Goal: Task Accomplishment & Management: Complete application form

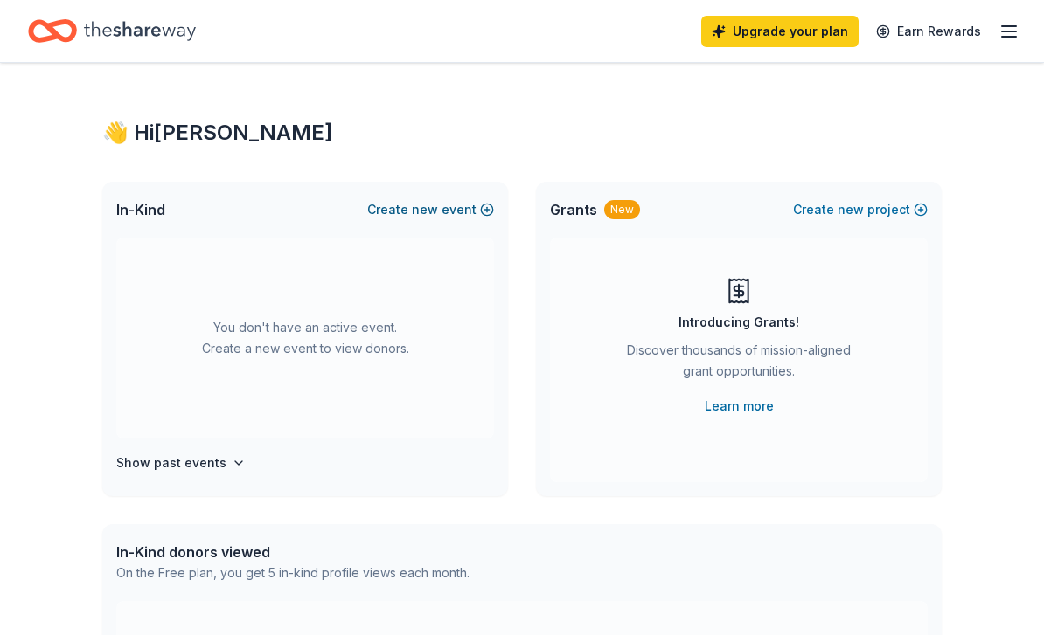
click at [443, 213] on button "Create new event" at bounding box center [430, 209] width 127 height 21
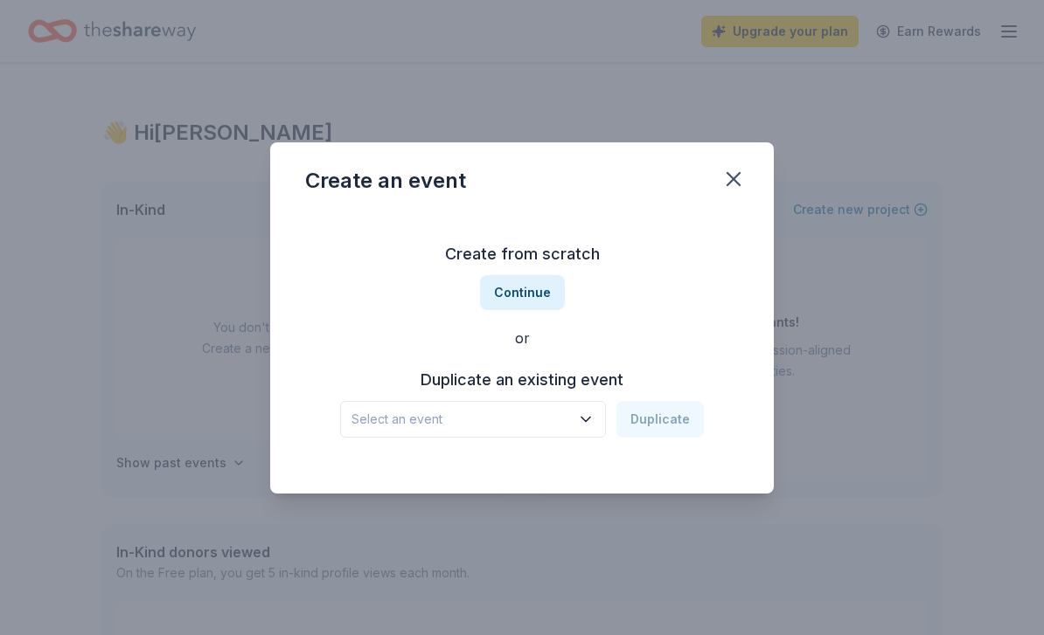
click at [593, 479] on div "Create from scratch Continue or Duplicate an existing event Select an event Dup…" at bounding box center [521, 352] width 503 height 281
click at [503, 485] on div "Create from scratch Continue or Duplicate an existing event Select an event Dup…" at bounding box center [521, 352] width 503 height 281
click at [592, 473] on div "Create from scratch Continue or Duplicate an existing event Select an event Dup…" at bounding box center [521, 352] width 503 height 281
click at [583, 472] on div "Create from scratch Continue or Duplicate an existing event Select an event Dup…" at bounding box center [521, 352] width 503 height 281
click at [585, 473] on div "Create from scratch Continue or Duplicate an existing event Select an event Dup…" at bounding box center [521, 352] width 503 height 281
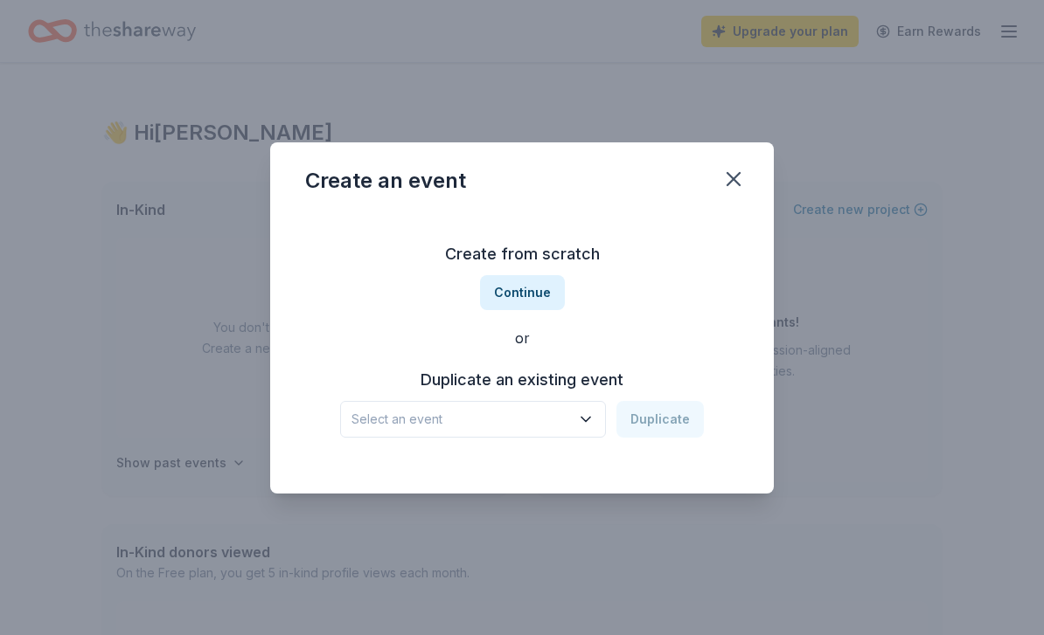
click at [665, 475] on div "Create from scratch Continue or Duplicate an existing event Select an event Dup…" at bounding box center [521, 352] width 503 height 281
click at [544, 470] on div "Create from scratch Continue or Duplicate an existing event Select an event Dup…" at bounding box center [521, 352] width 503 height 281
click at [440, 477] on div "Create from scratch Continue or Duplicate an existing event Select an event Dup…" at bounding box center [521, 352] width 503 height 281
click at [532, 466] on div "Create from scratch Continue or Duplicate an existing event Select an event Dup…" at bounding box center [521, 352] width 503 height 281
click at [537, 347] on div "or" at bounding box center [521, 338] width 433 height 21
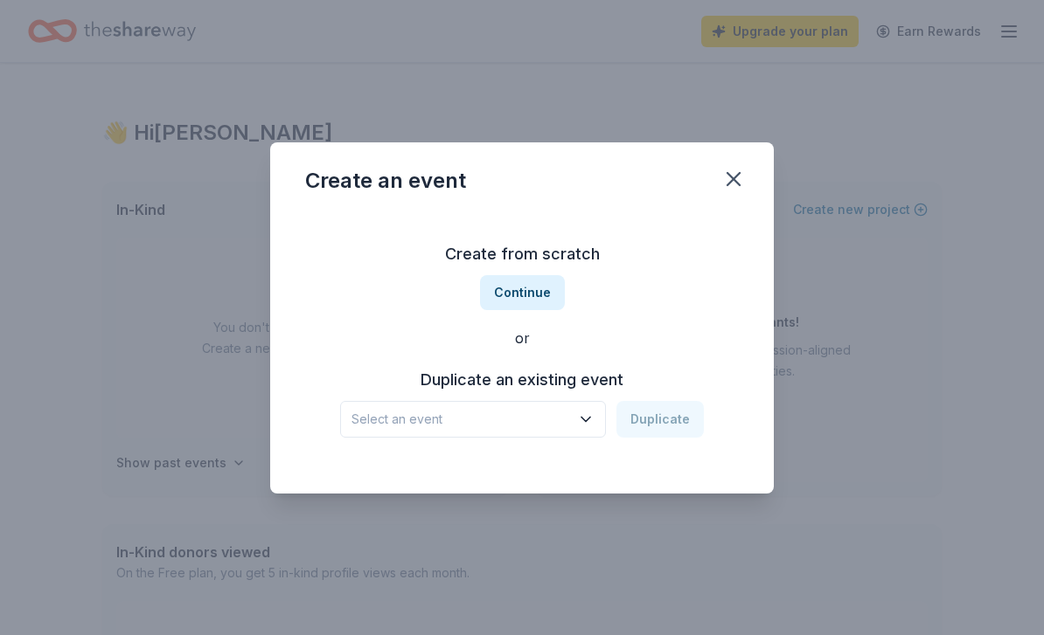
click at [741, 230] on div "Create from scratch Continue or Duplicate an existing event Select an event Dup…" at bounding box center [521, 352] width 503 height 281
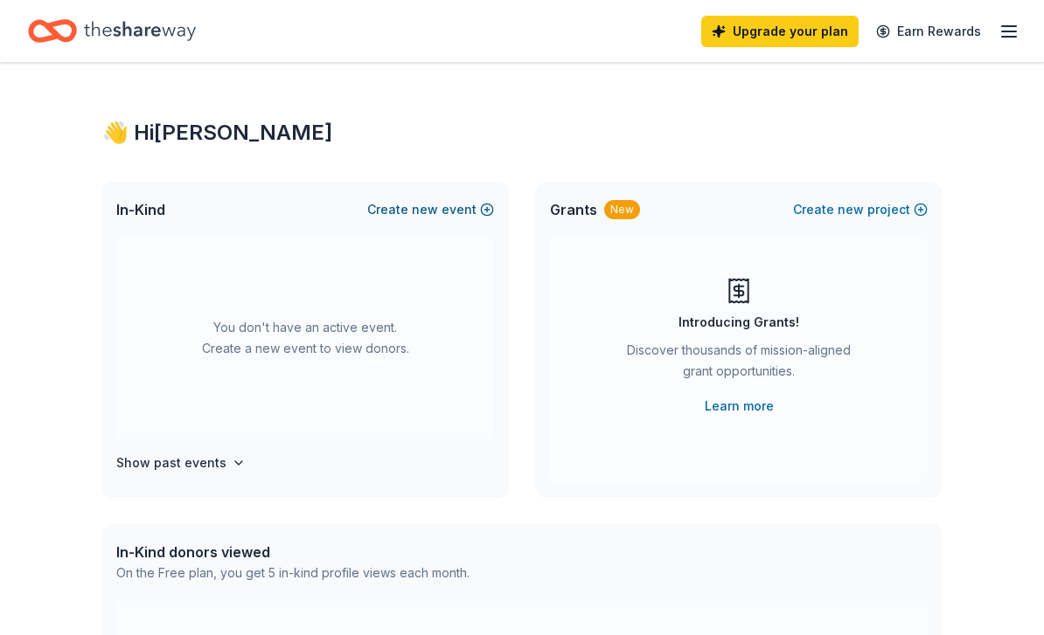
click at [425, 217] on span "new" at bounding box center [425, 209] width 26 height 21
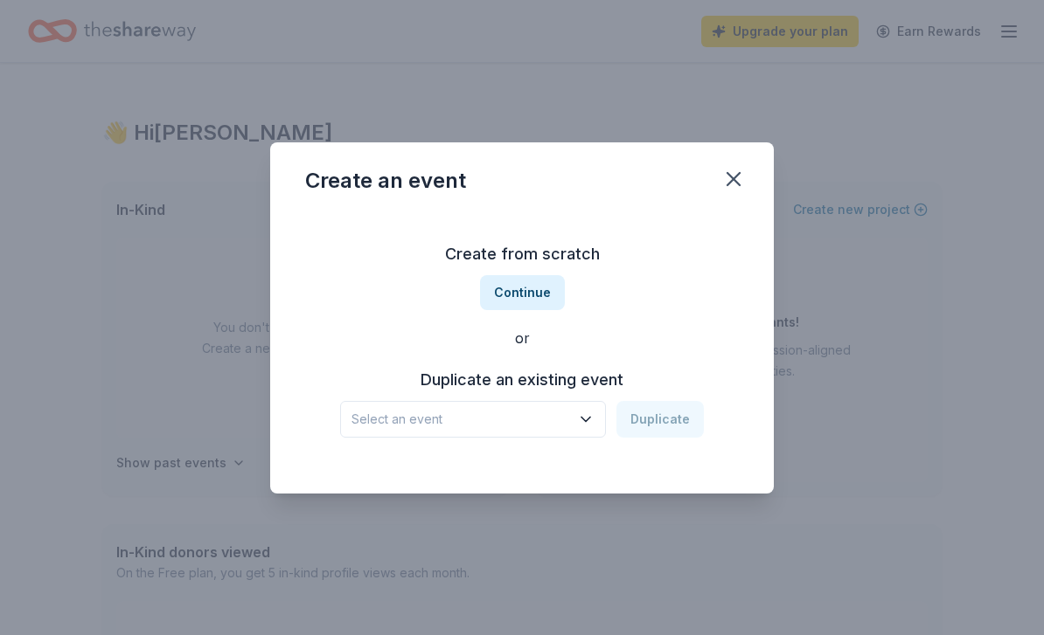
click at [585, 421] on icon "button" at bounding box center [585, 419] width 17 height 17
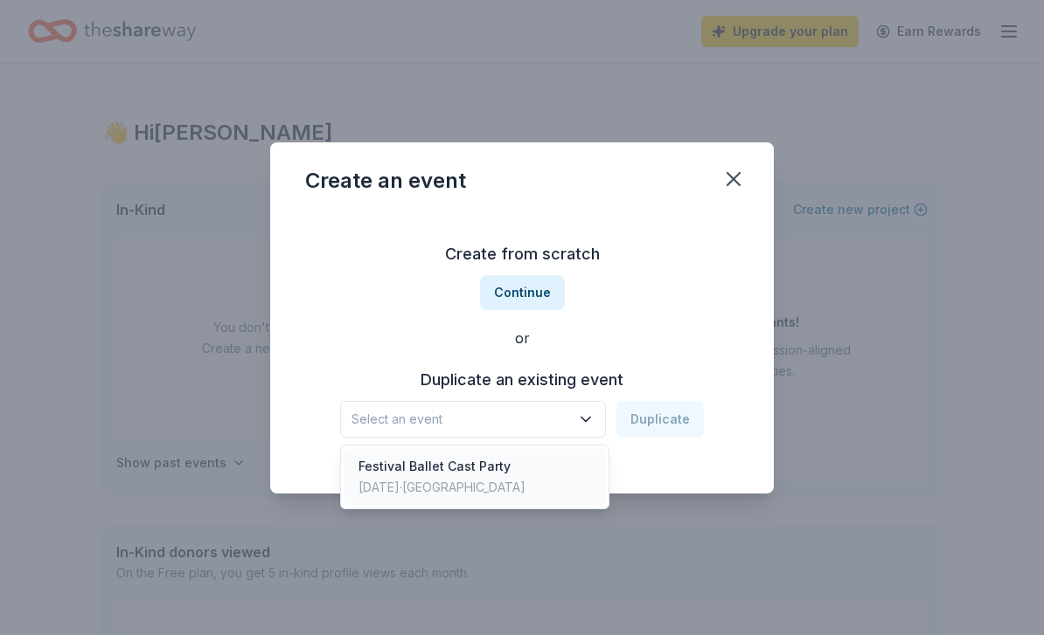
click at [503, 481] on div "[DATE] · [GEOGRAPHIC_DATA]" at bounding box center [441, 487] width 167 height 21
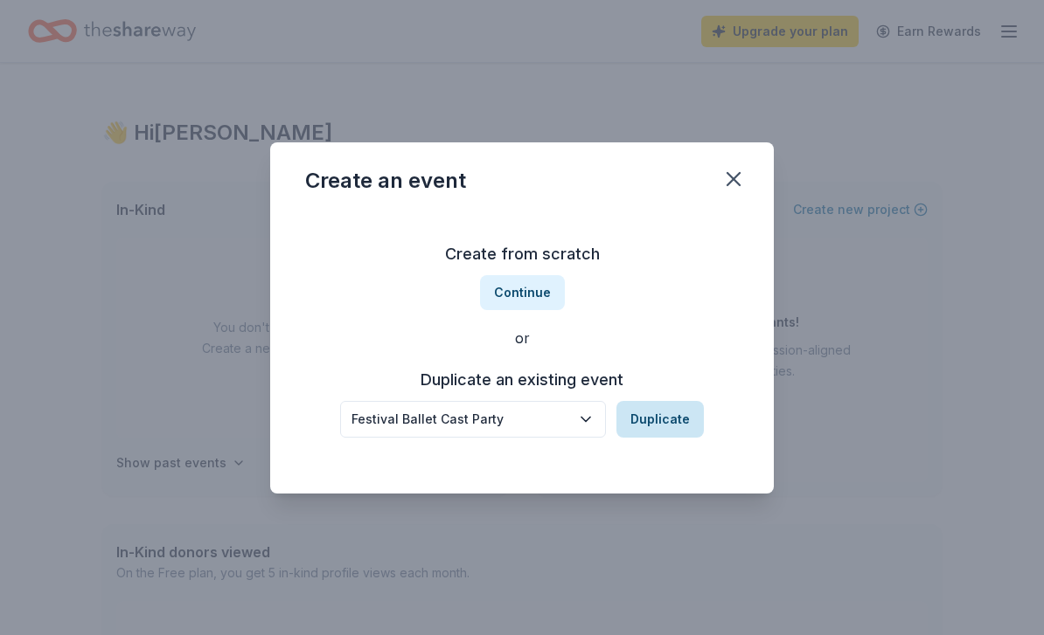
click at [666, 420] on button "Duplicate" at bounding box center [659, 419] width 87 height 37
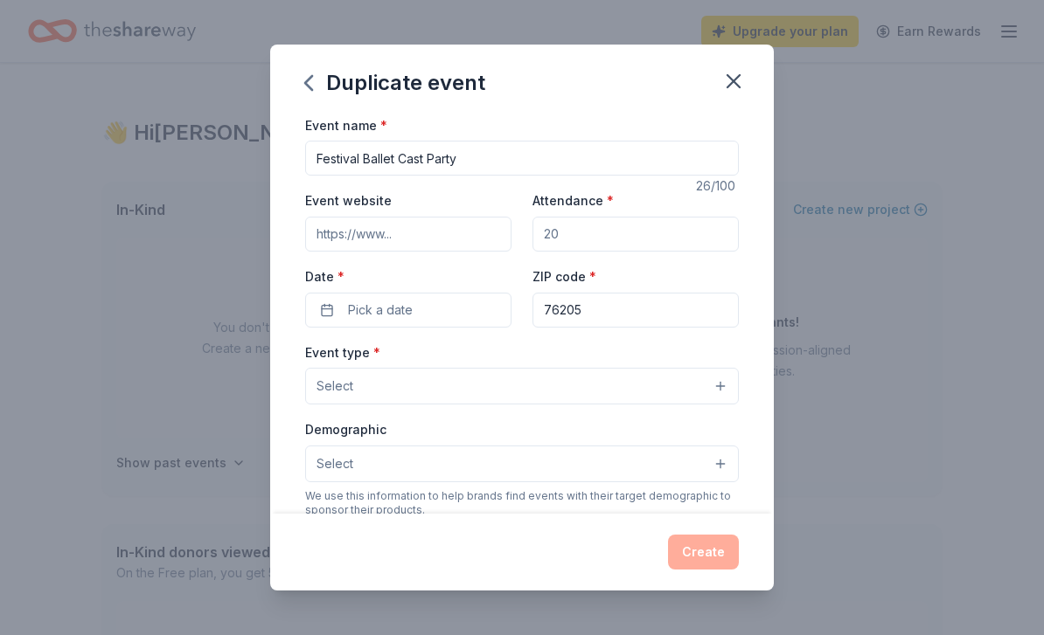
click at [580, 240] on input "Attendance *" at bounding box center [635, 234] width 206 height 35
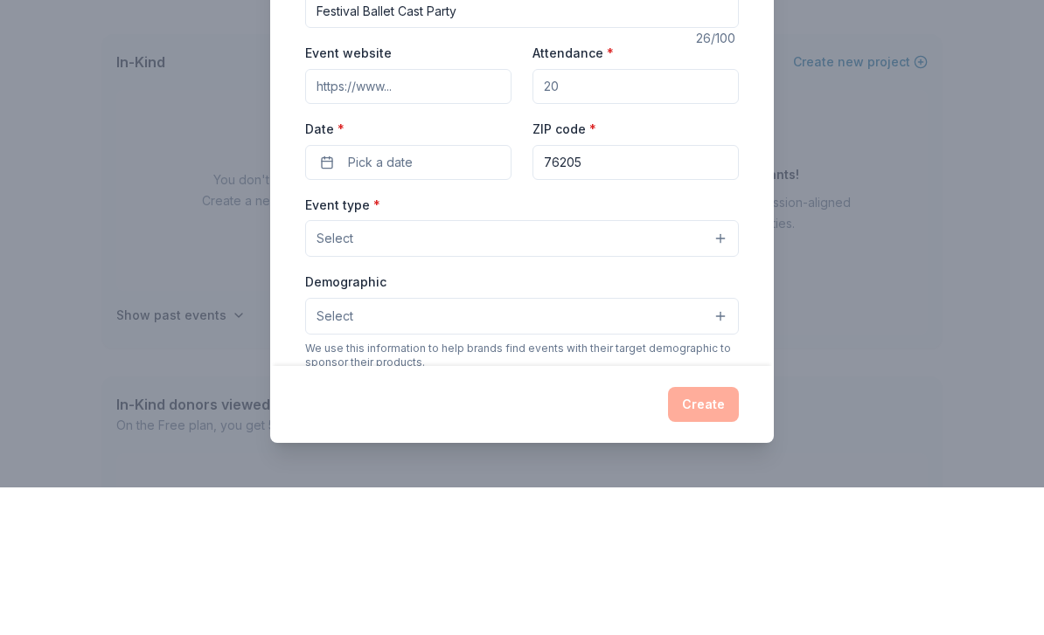
click at [611, 217] on input "Attendance *" at bounding box center [635, 234] width 206 height 35
type input "200"
click at [439, 293] on button "Pick a date" at bounding box center [408, 310] width 206 height 35
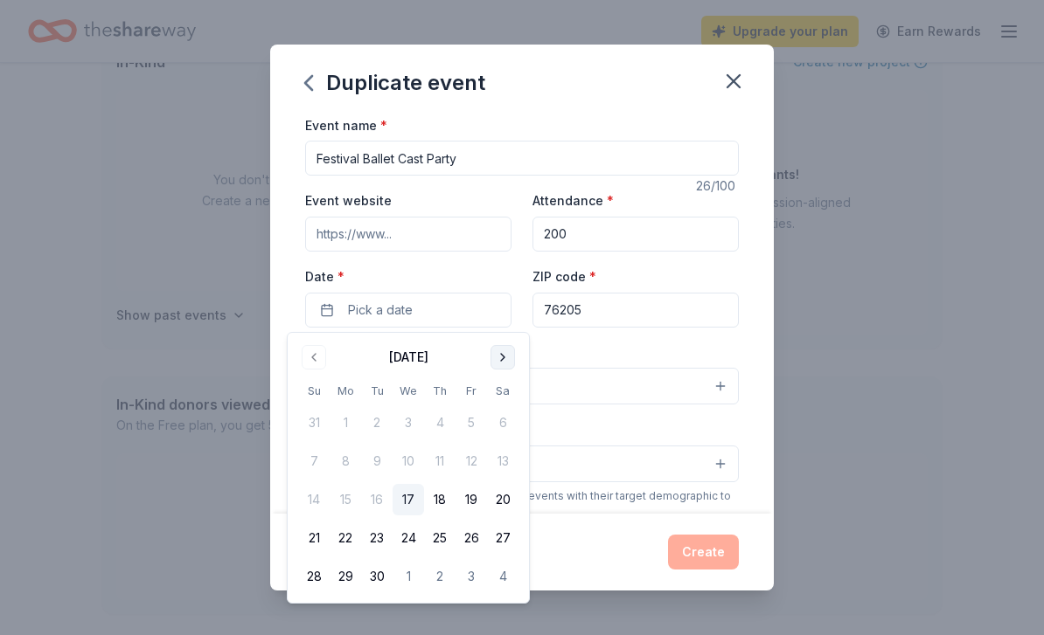
click at [507, 353] on button "Go to next month" at bounding box center [502, 357] width 24 height 24
click at [503, 354] on button "Go to next month" at bounding box center [502, 357] width 24 height 24
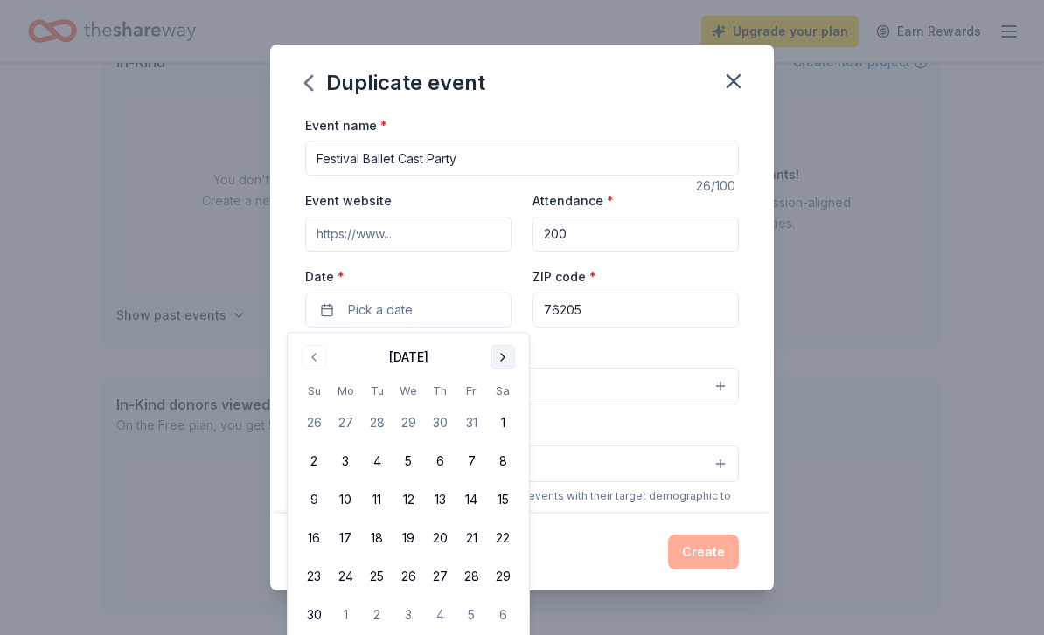
click at [498, 367] on button "Go to next month" at bounding box center [502, 357] width 24 height 24
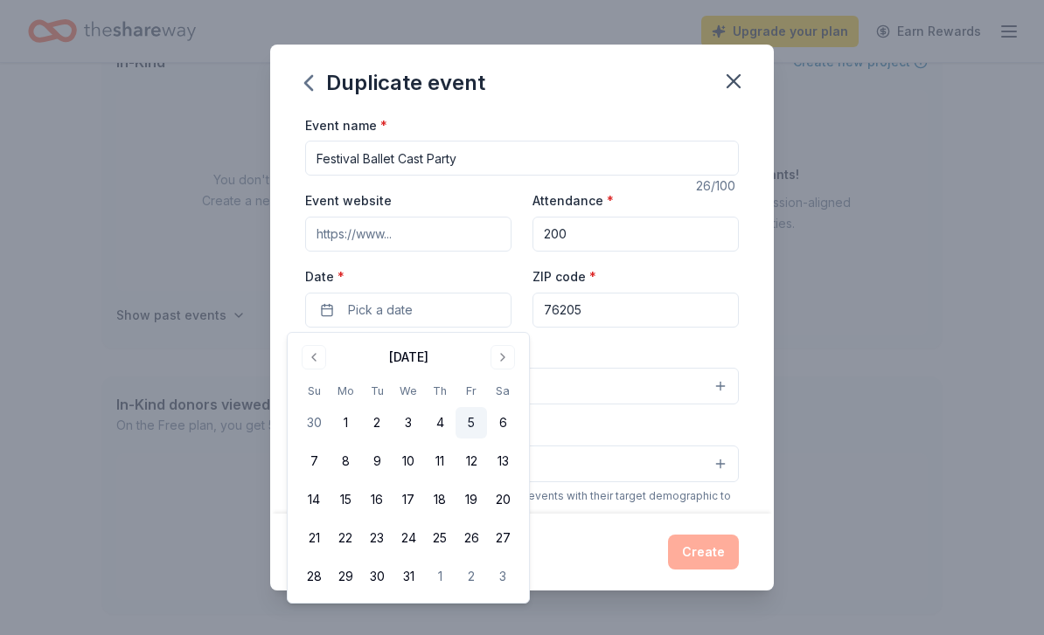
click at [474, 422] on button "5" at bounding box center [470, 422] width 31 height 31
click at [642, 310] on input "76205" at bounding box center [635, 310] width 206 height 35
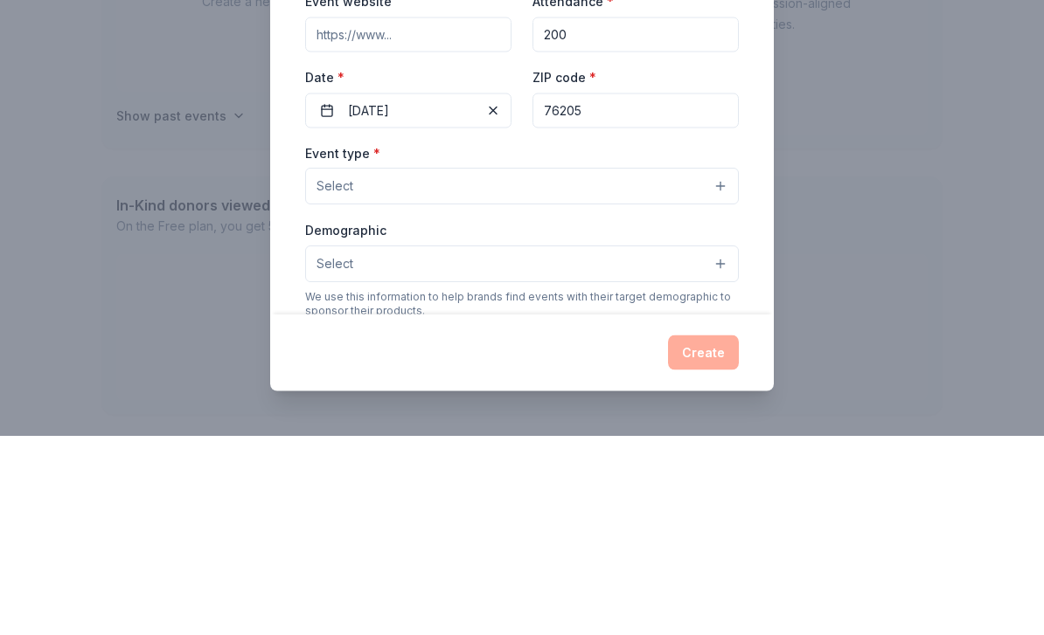
click at [517, 368] on button "Select" at bounding box center [521, 386] width 433 height 37
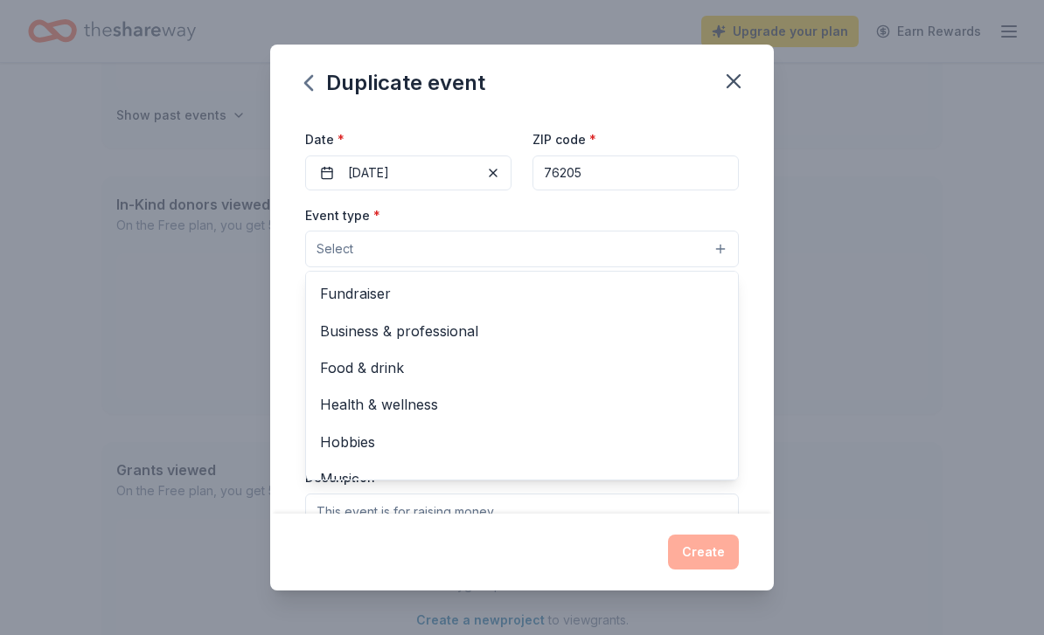
scroll to position [138, 0]
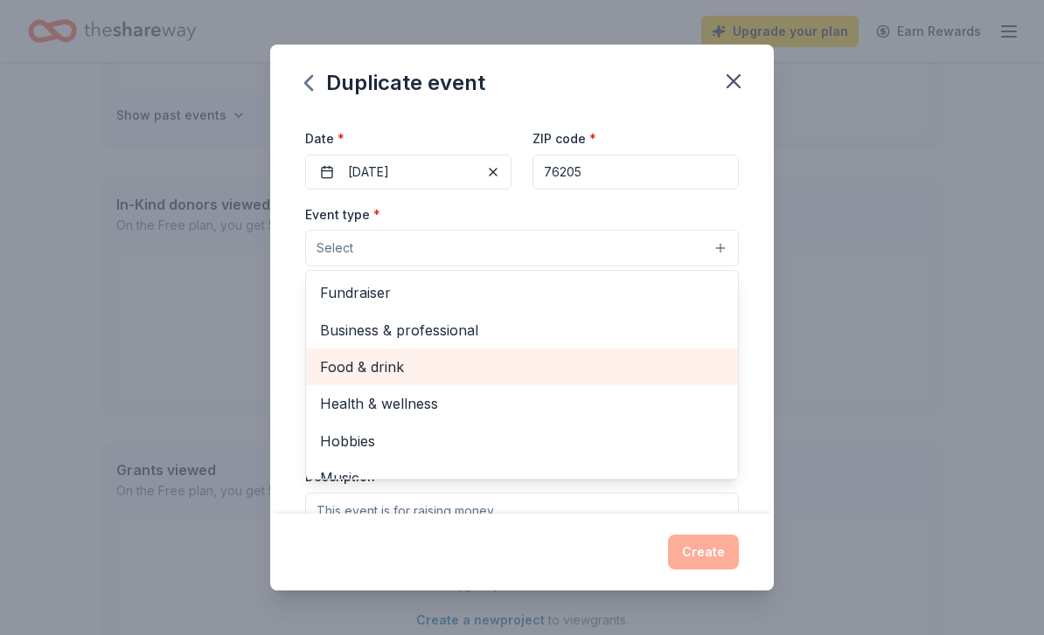
click at [379, 371] on span "Food & drink" at bounding box center [522, 367] width 404 height 23
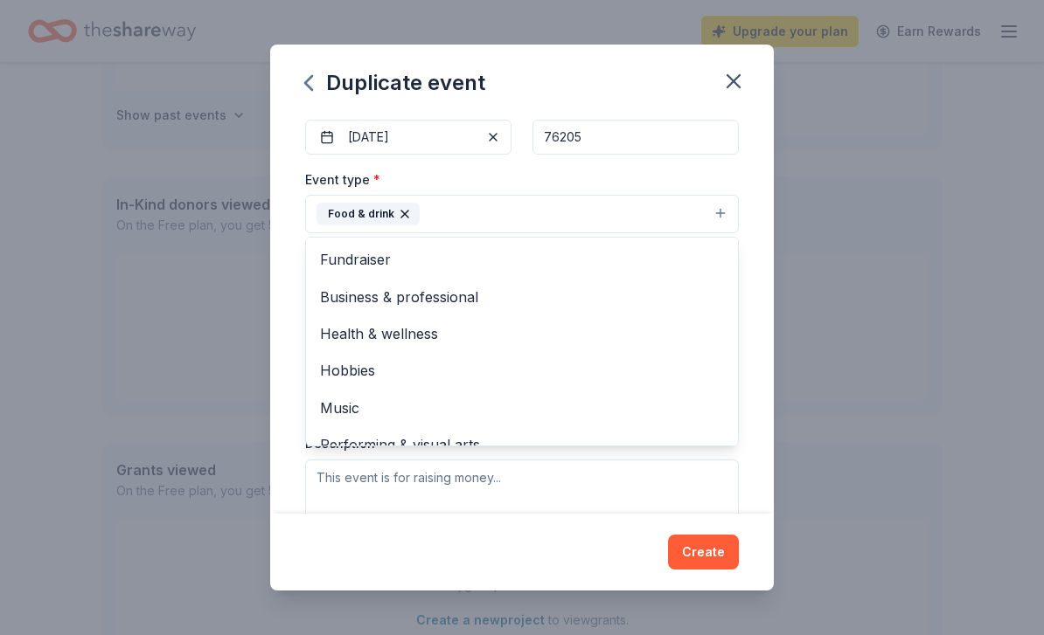
scroll to position [0, 0]
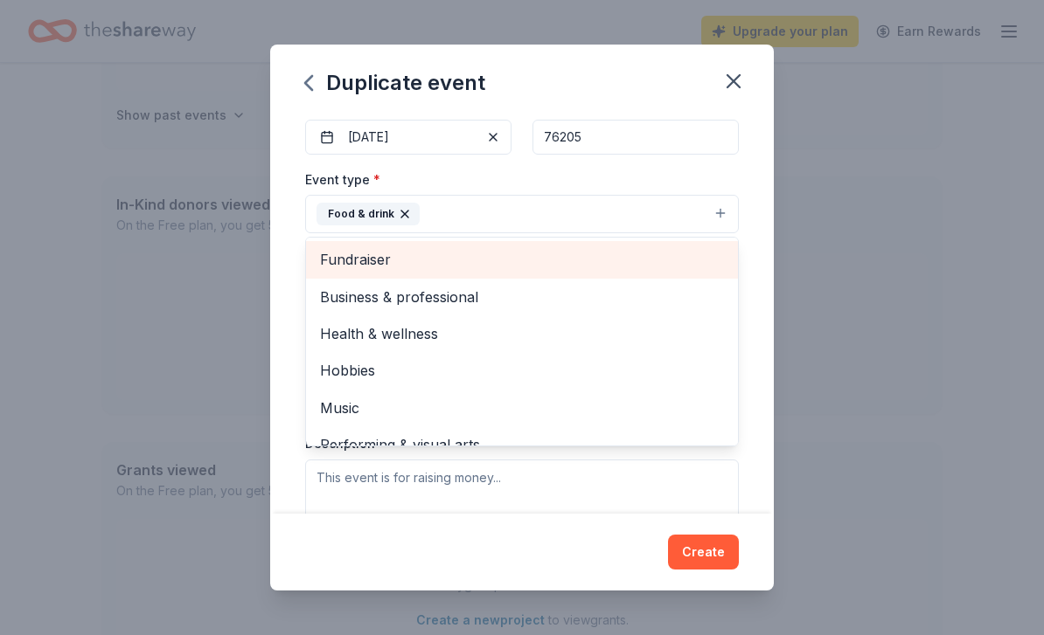
click at [375, 265] on span "Fundraiser" at bounding box center [522, 259] width 404 height 23
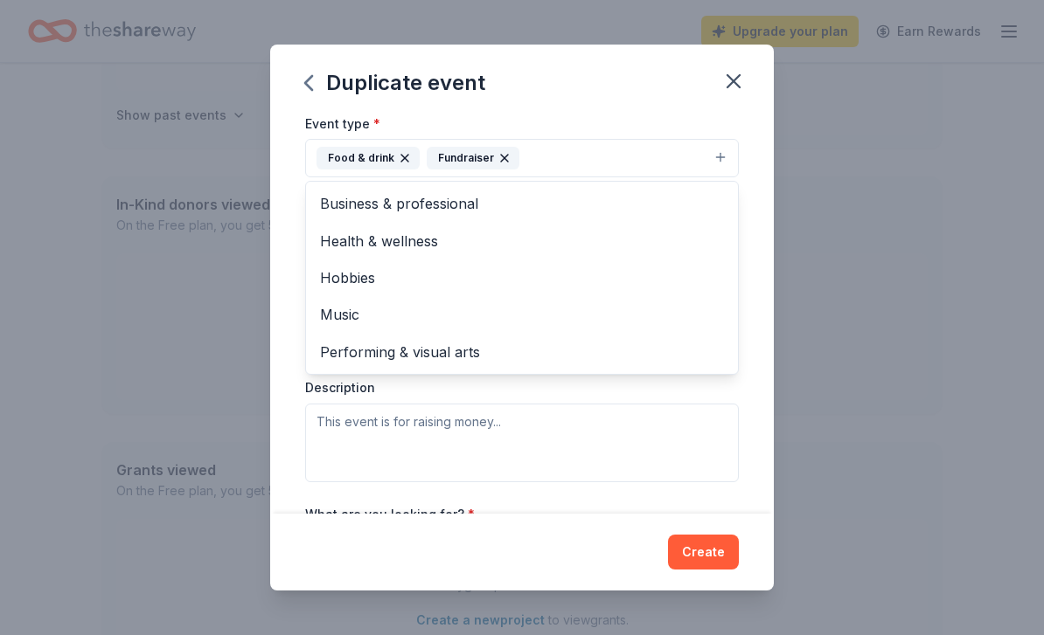
scroll to position [234, 0]
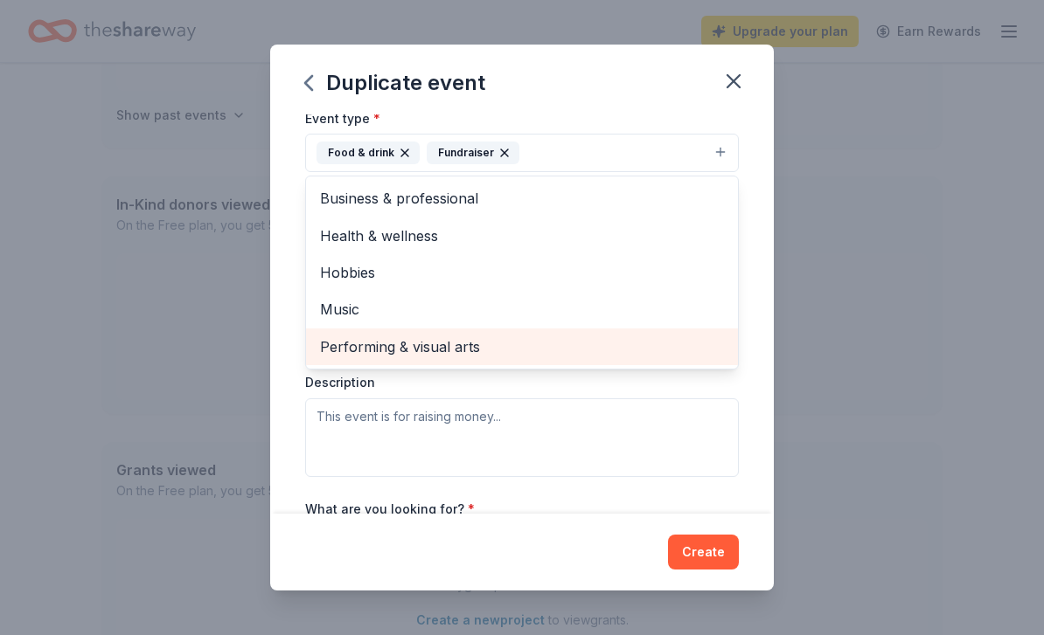
click at [462, 348] on span "Performing & visual arts" at bounding box center [522, 347] width 404 height 23
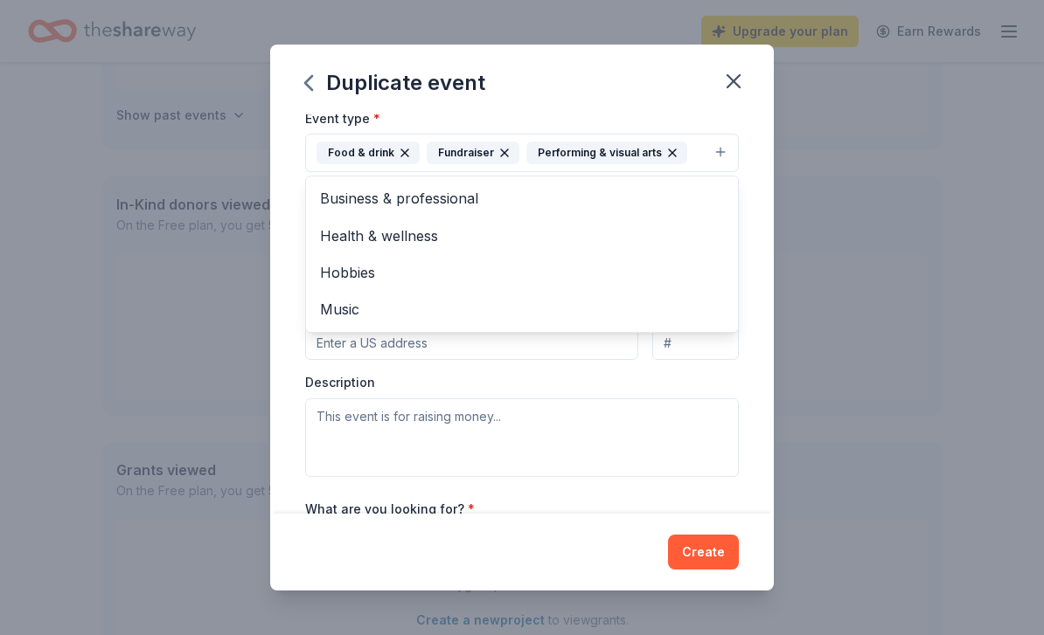
click at [665, 504] on div "Event name * Festival Ballet Cast Party 26 /100 Event website Attendance * 200 …" at bounding box center [521, 284] width 433 height 809
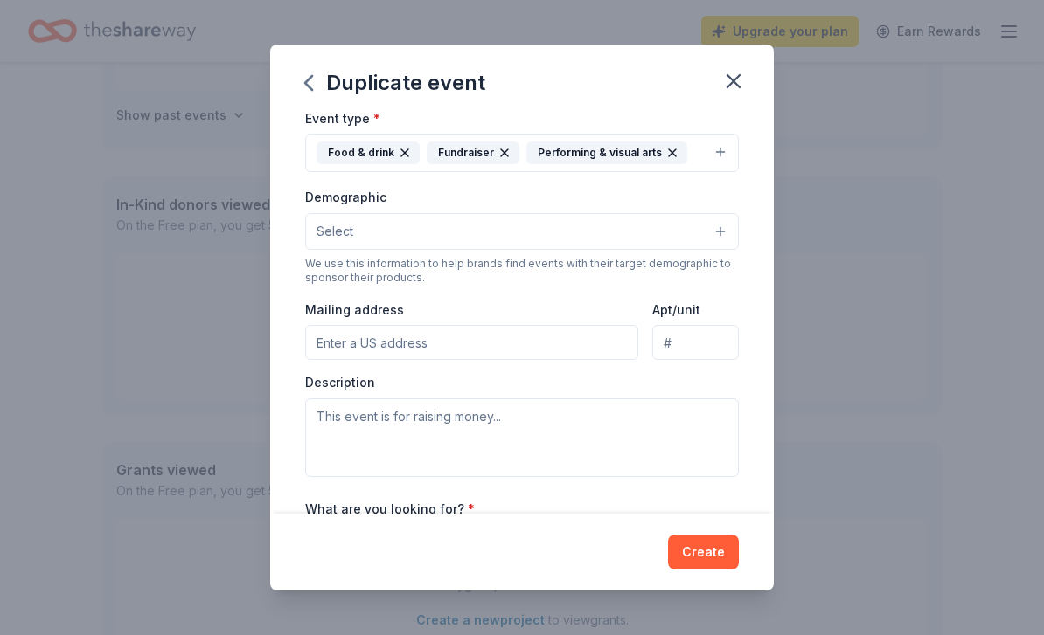
scroll to position [0, 0]
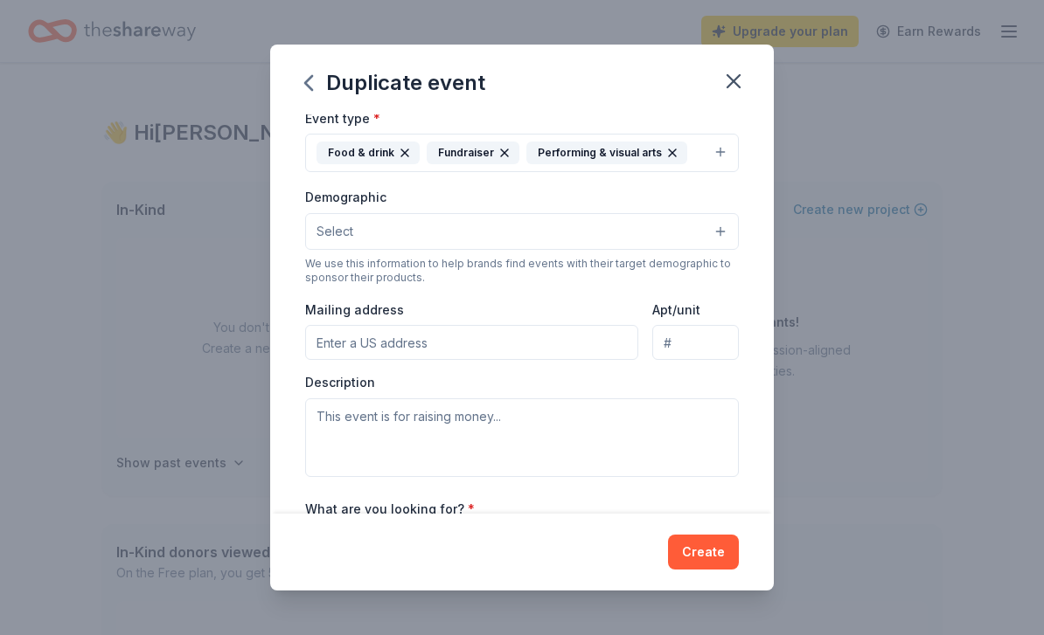
click at [666, 160] on icon "button" at bounding box center [672, 153] width 14 height 14
click at [531, 228] on button "Select" at bounding box center [521, 231] width 433 height 37
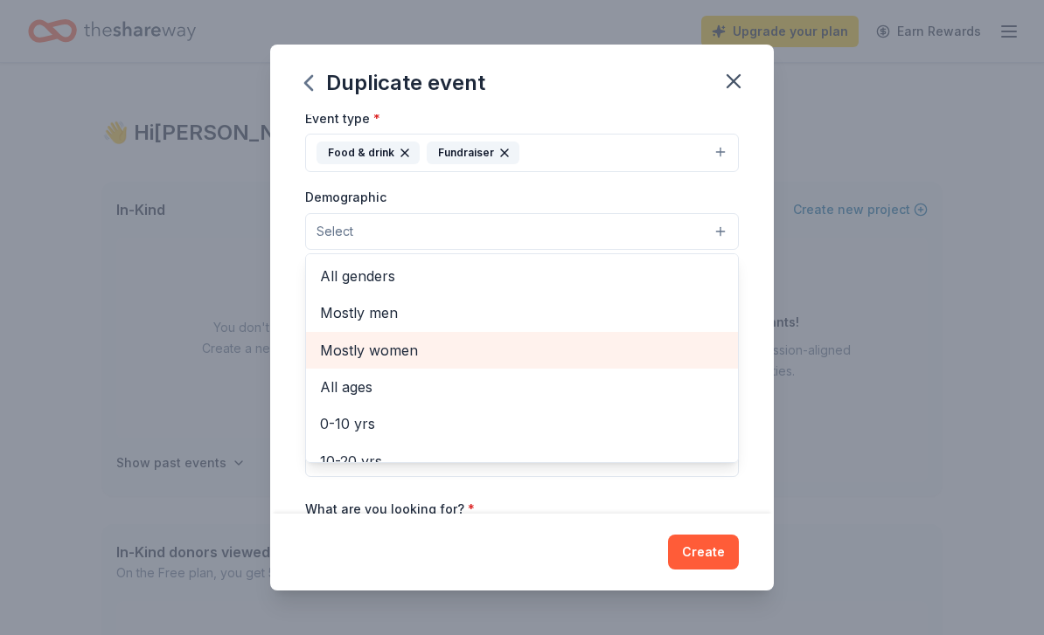
click at [406, 350] on span "Mostly women" at bounding box center [522, 350] width 404 height 23
click at [366, 354] on span "All ages" at bounding box center [522, 352] width 404 height 23
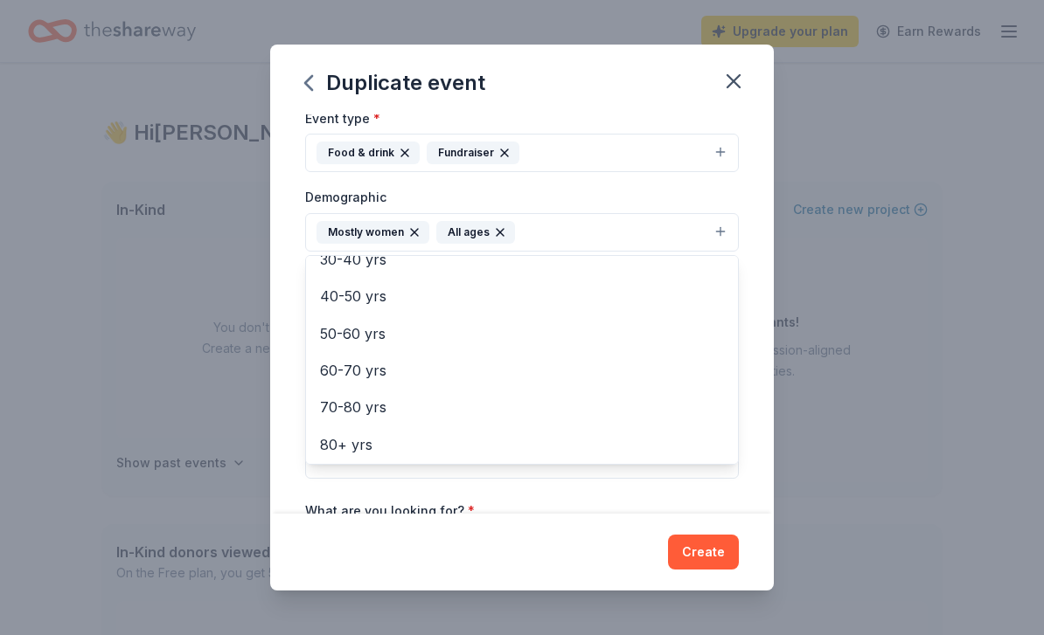
scroll to position [203, 0]
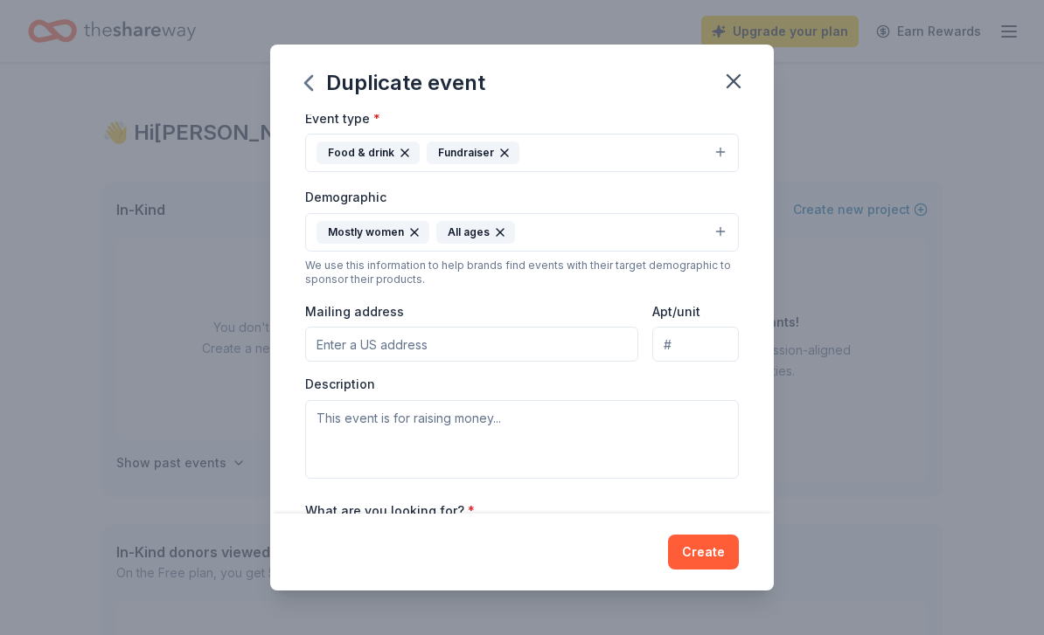
click at [507, 350] on input "Mailing address" at bounding box center [471, 344] width 333 height 35
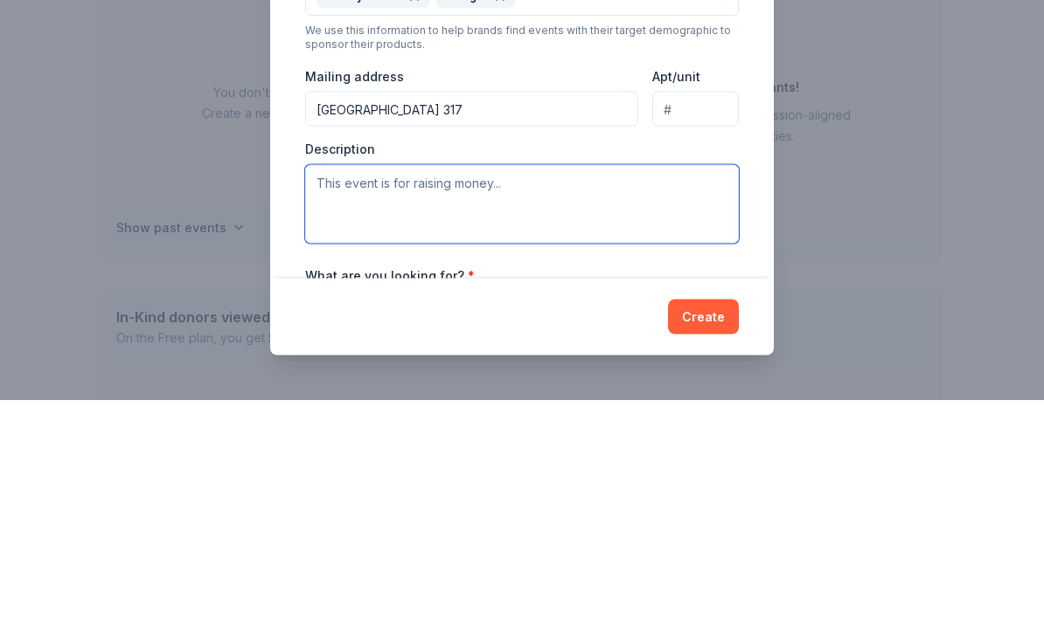
click at [622, 400] on textarea at bounding box center [521, 439] width 433 height 79
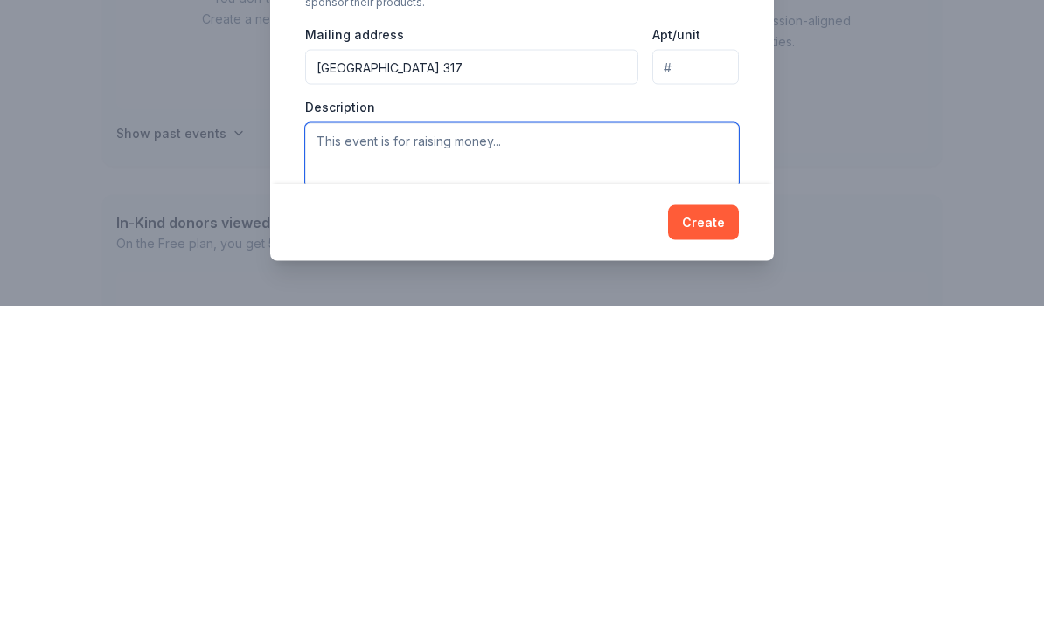
scroll to position [193, 0]
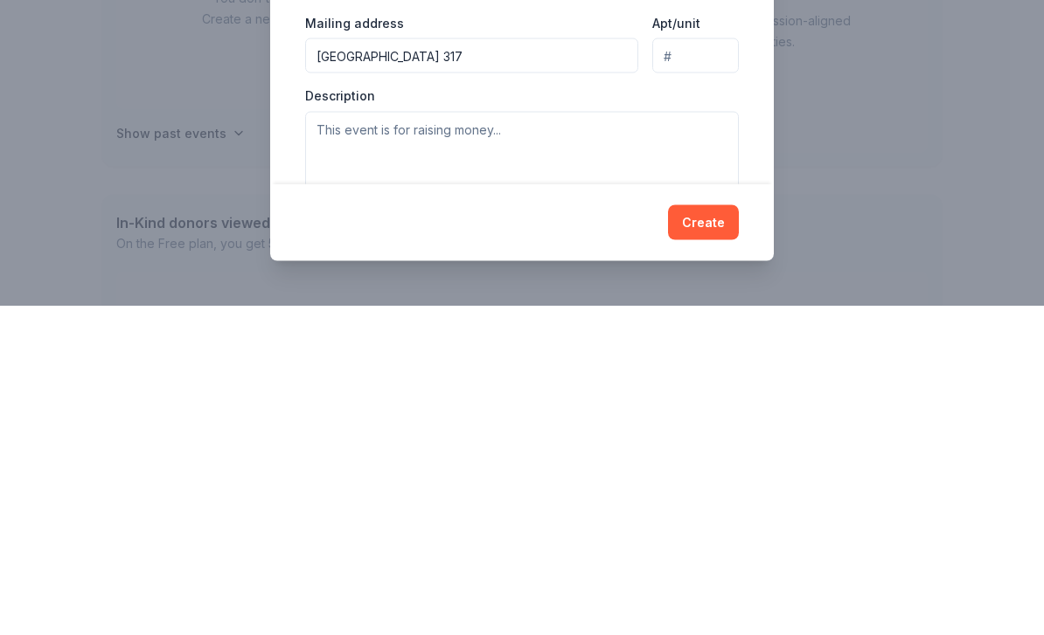
click at [570, 368] on input "1047 County Road 317" at bounding box center [471, 385] width 333 height 35
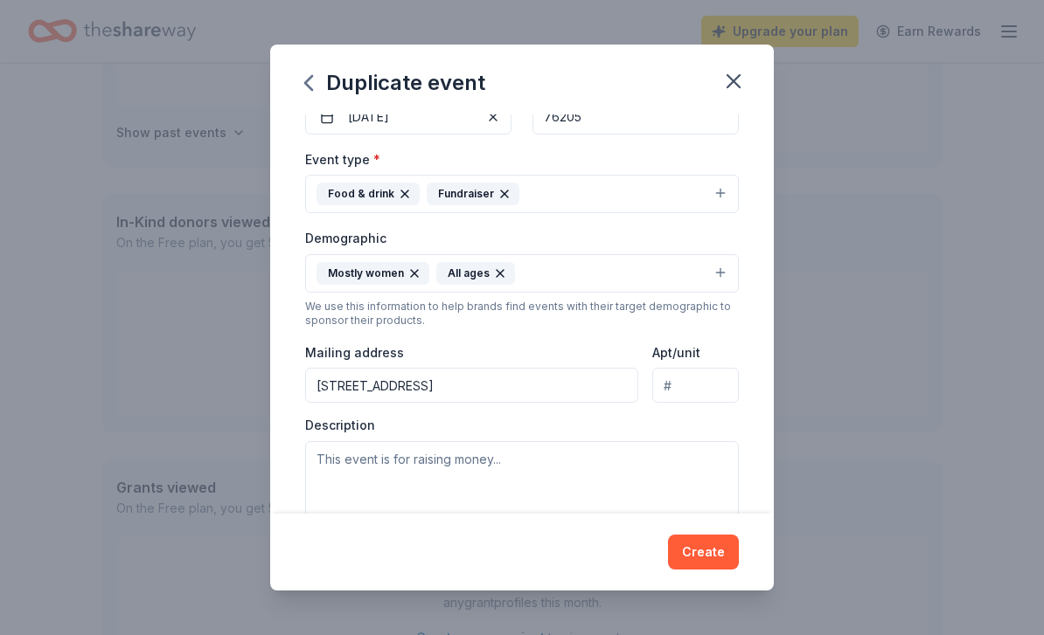
type input "1047 County Road 317, Valley View, TX, 76272"
click at [537, 476] on textarea at bounding box center [521, 480] width 433 height 79
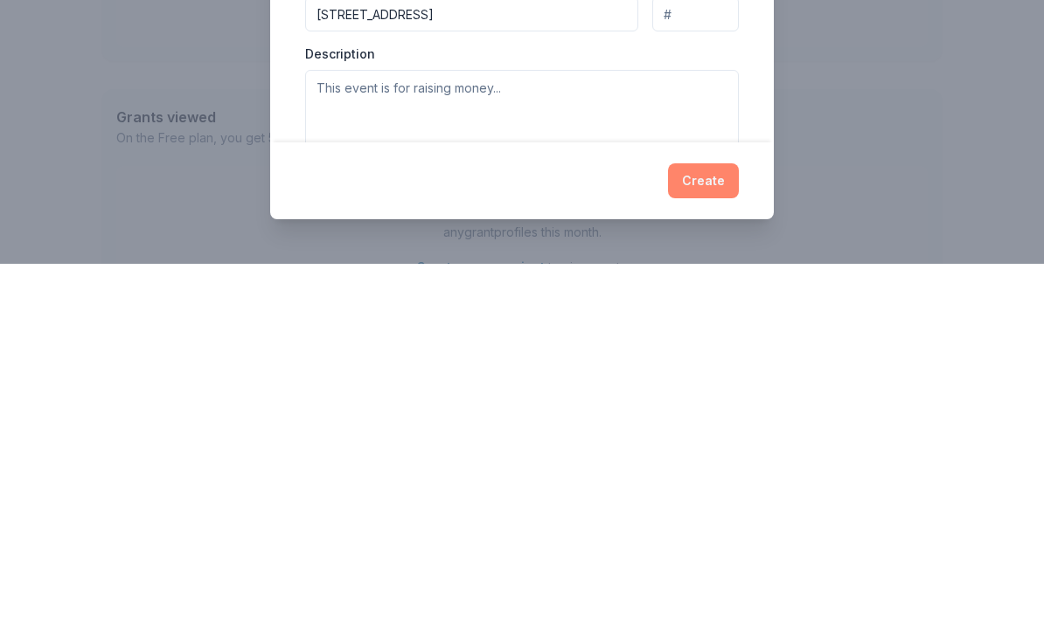
click at [719, 535] on button "Create" at bounding box center [703, 552] width 71 height 35
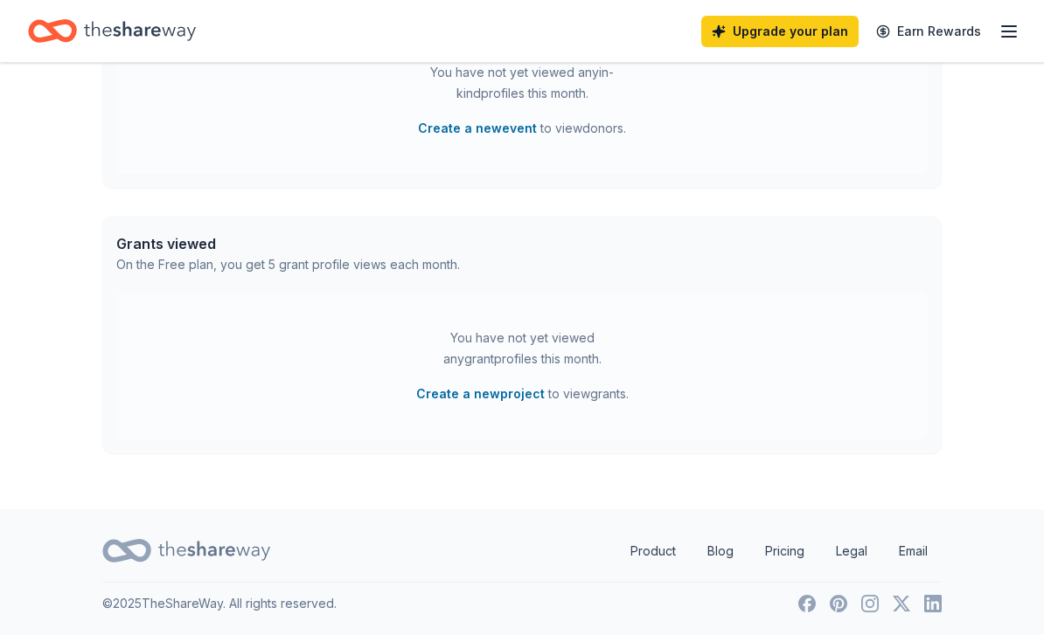
scroll to position [0, 0]
